Goal: Information Seeking & Learning: Learn about a topic

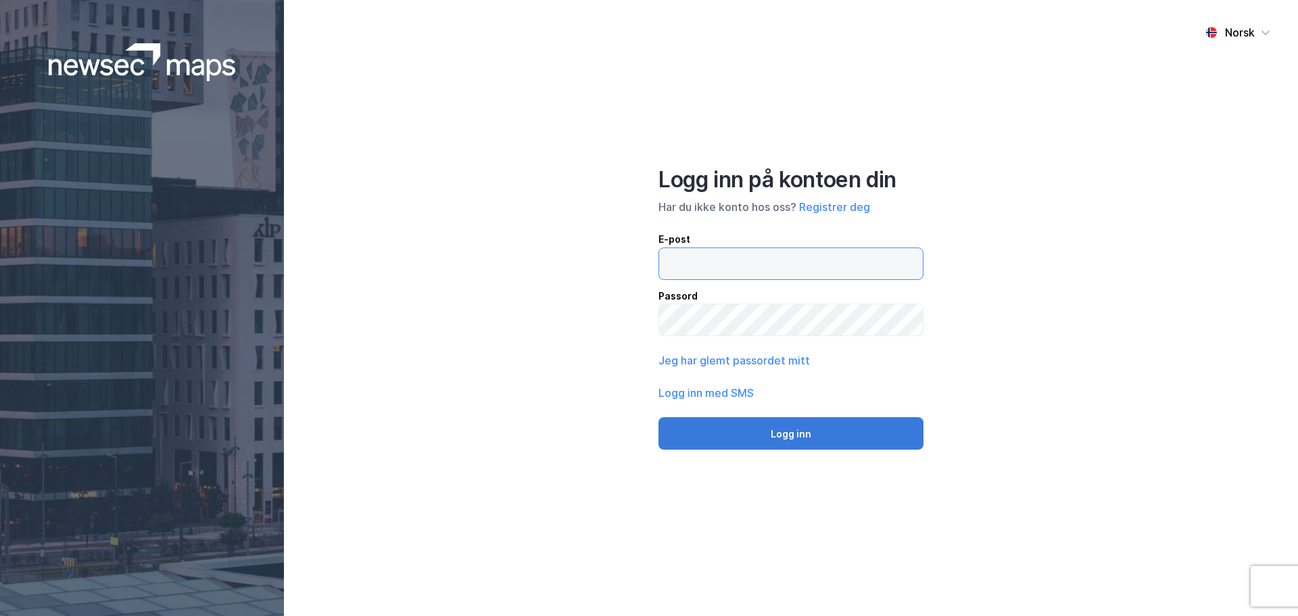
type input "[EMAIL_ADDRESS][DOMAIN_NAME]"
click at [785, 432] on button "Logg inn" at bounding box center [790, 433] width 265 height 32
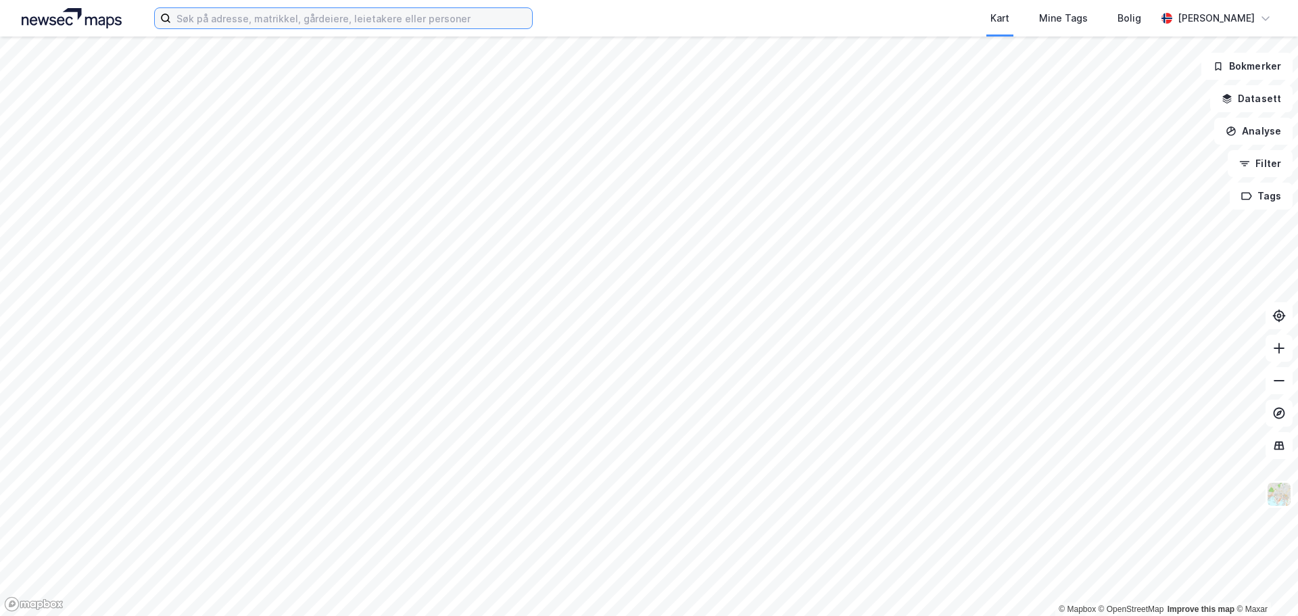
click at [399, 26] on input at bounding box center [351, 18] width 361 height 20
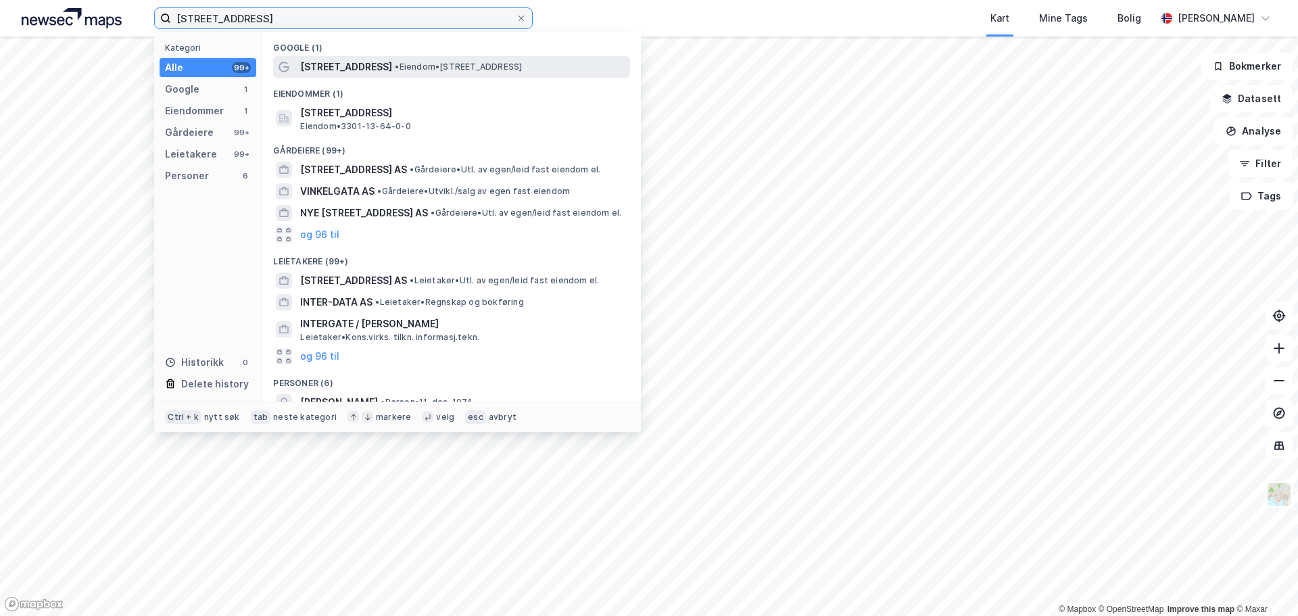
type input "[STREET_ADDRESS]"
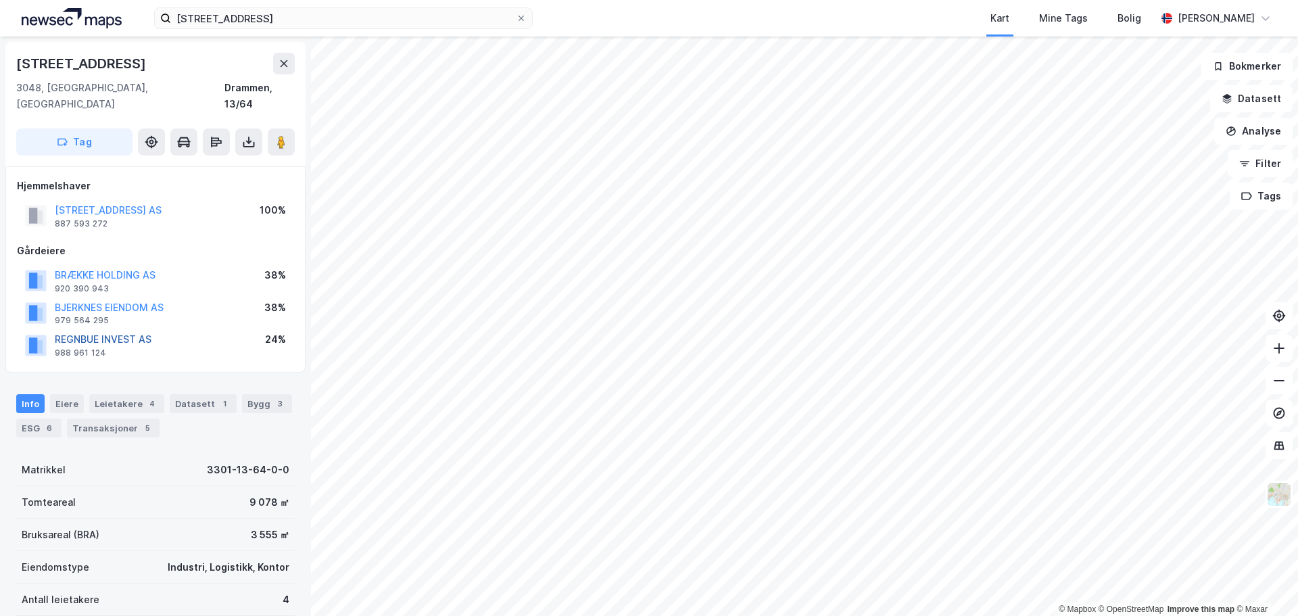
click at [0, 0] on button "REGNBUE INVEST AS" at bounding box center [0, 0] width 0 height 0
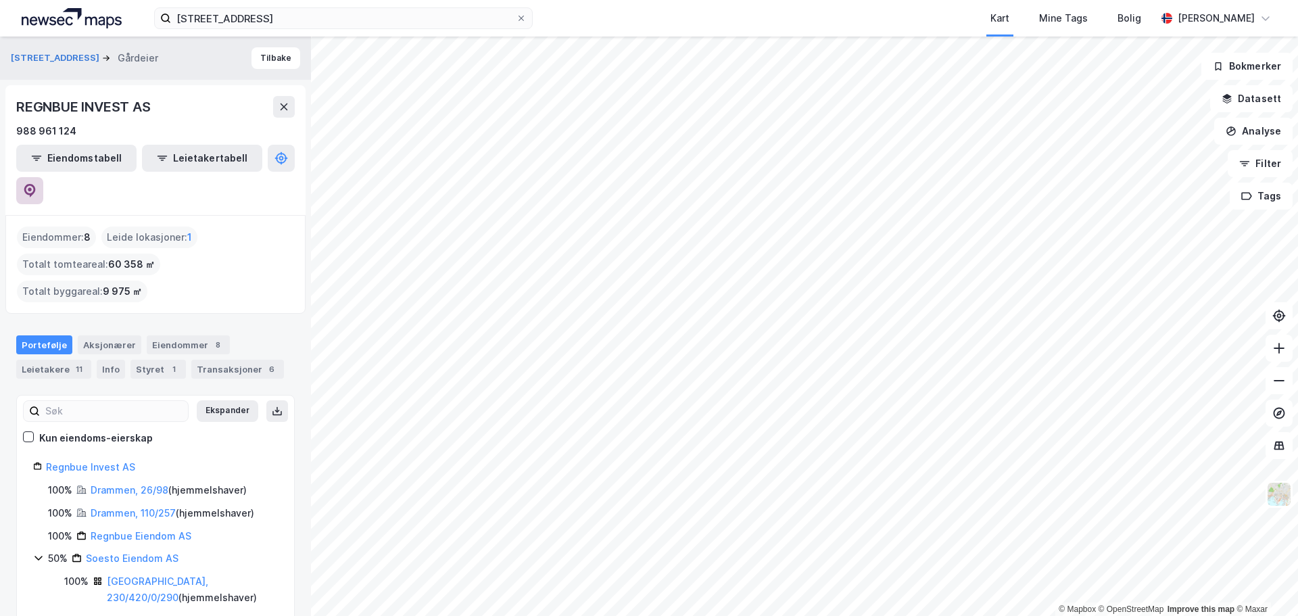
click at [36, 184] on icon at bounding box center [29, 191] width 11 height 14
click at [262, 64] on button "Tilbake" at bounding box center [275, 58] width 49 height 22
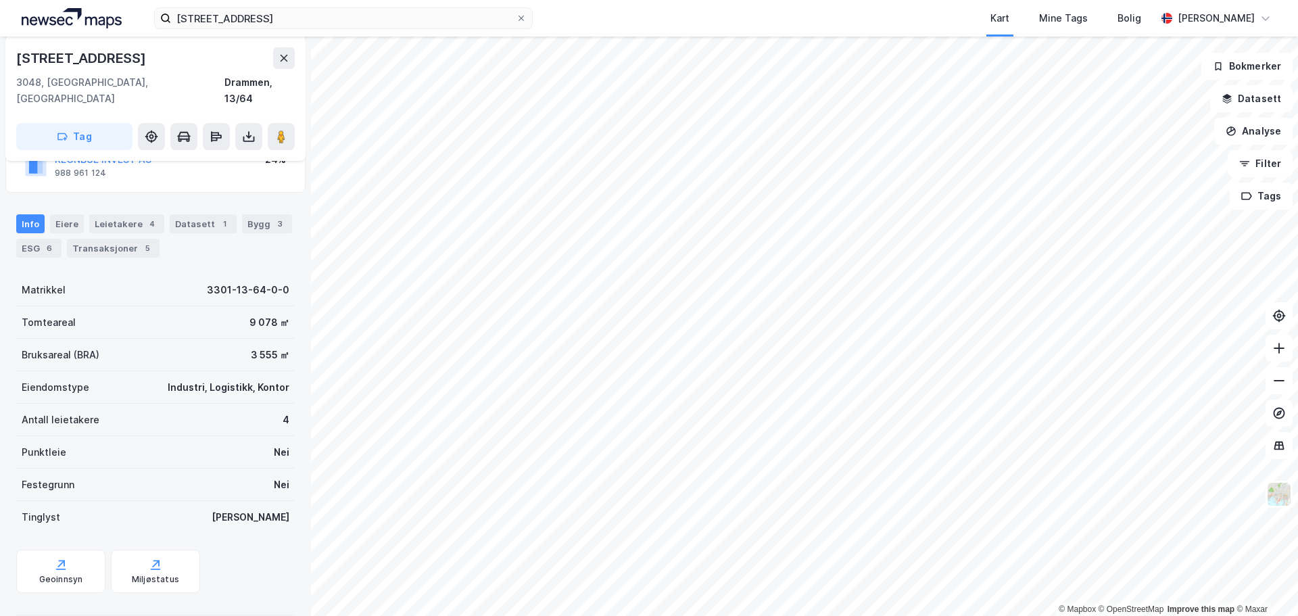
scroll to position [185, 0]
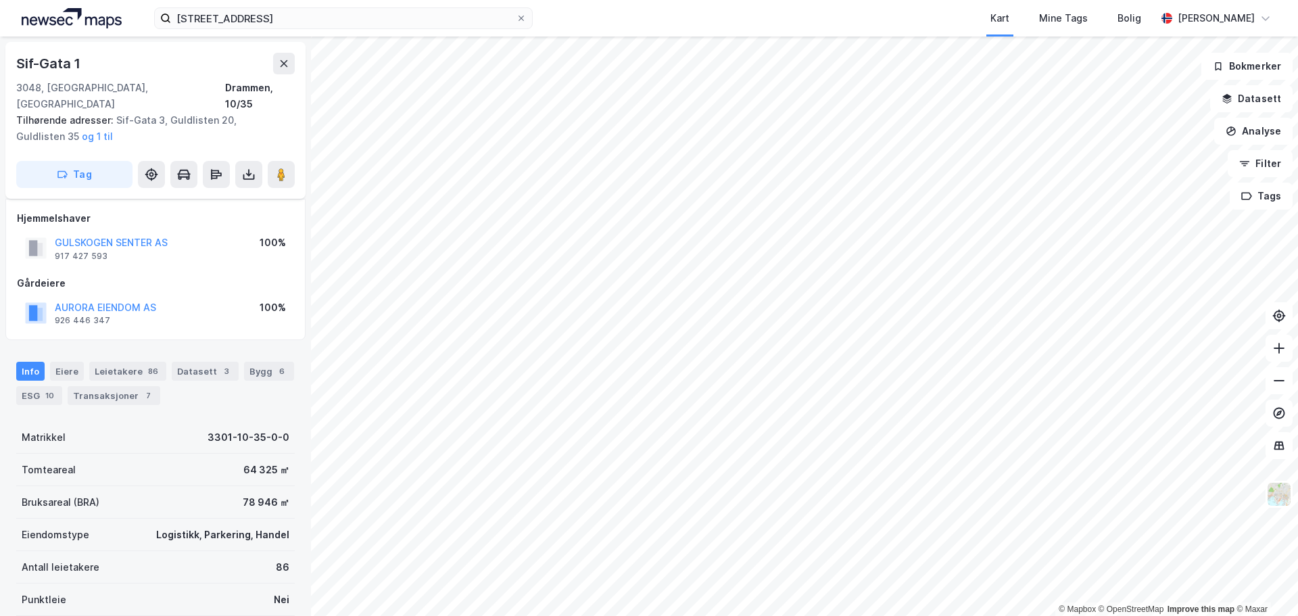
scroll to position [185, 0]
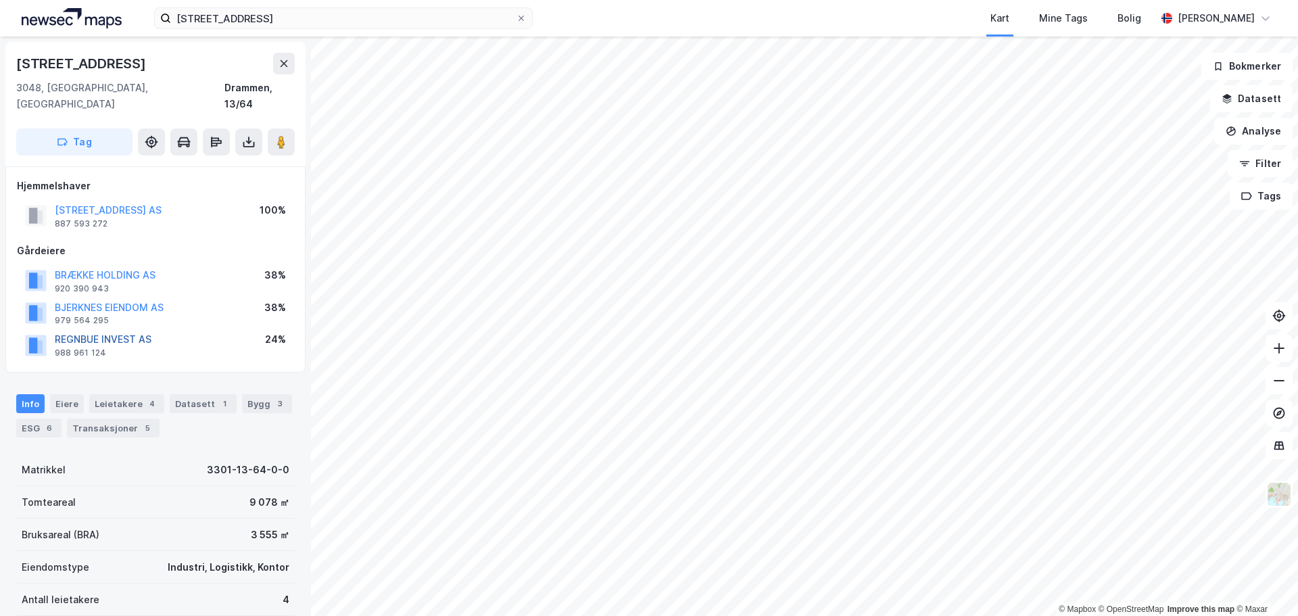
click at [0, 0] on button "REGNBUE INVEST AS" at bounding box center [0, 0] width 0 height 0
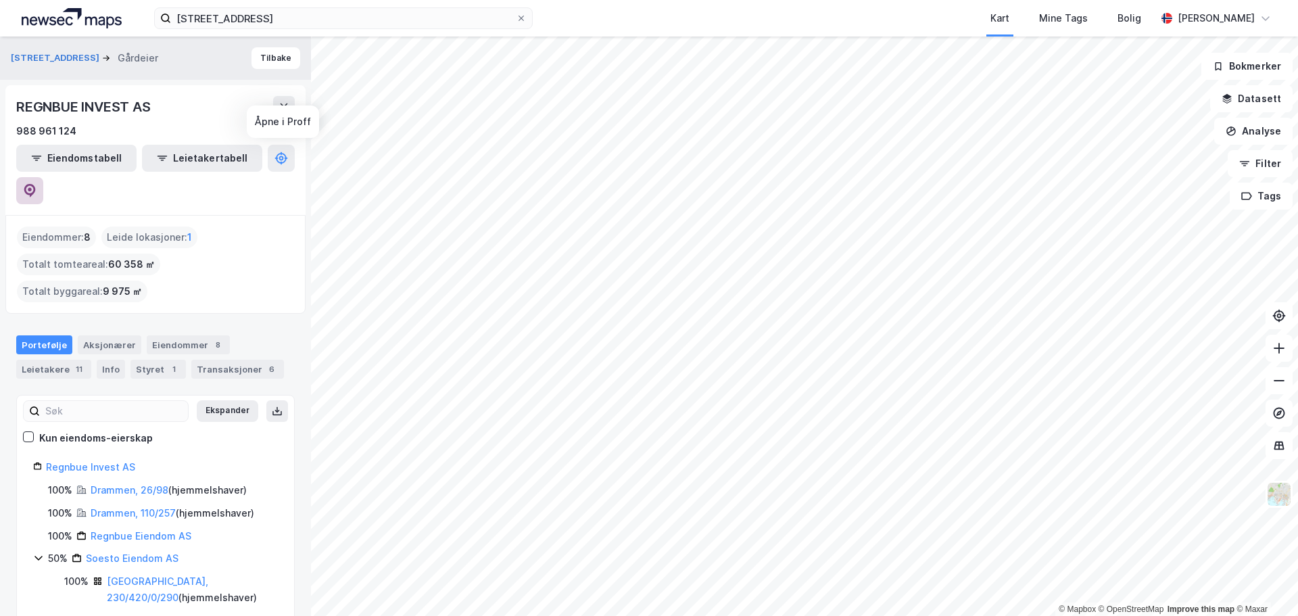
click at [43, 177] on button at bounding box center [29, 190] width 27 height 27
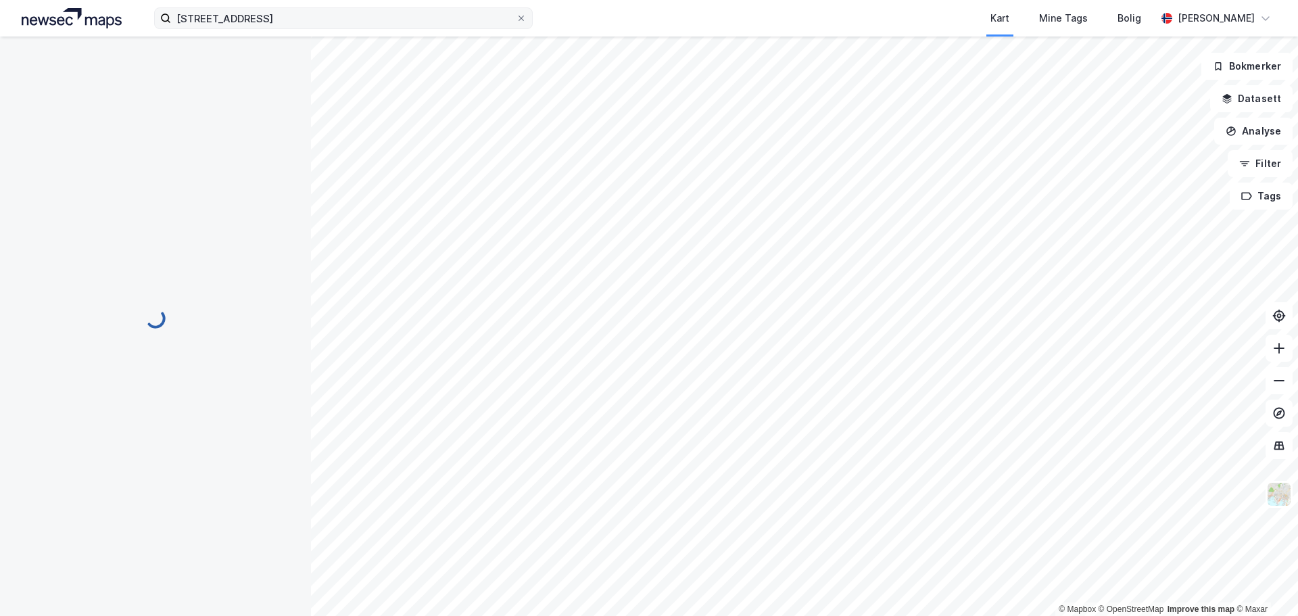
scroll to position [1, 0]
